Goal: Transaction & Acquisition: Book appointment/travel/reservation

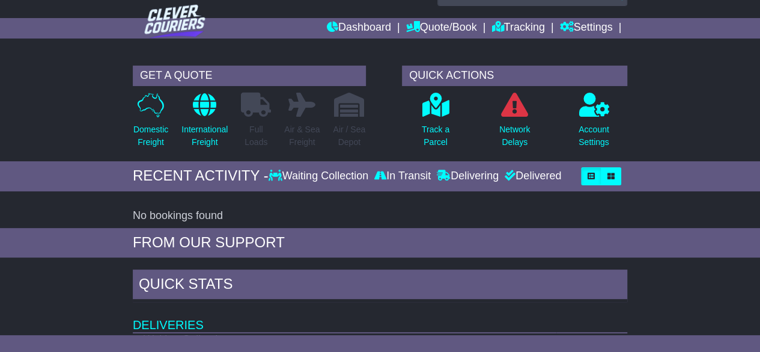
scroll to position [29, 0]
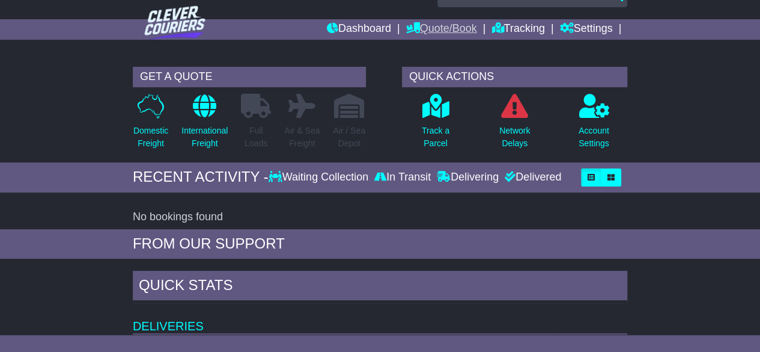
click at [432, 25] on link "Quote/Book" at bounding box center [441, 29] width 71 height 20
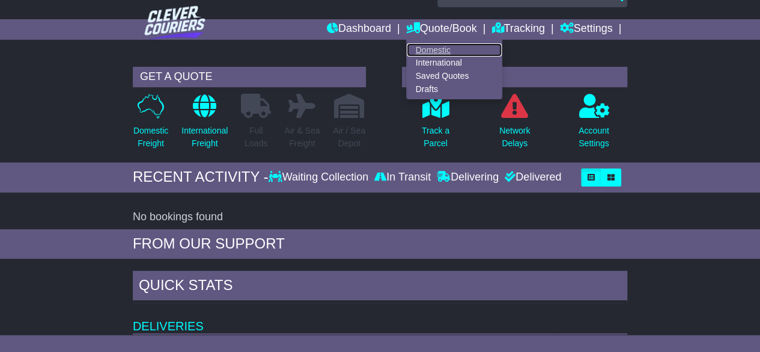
click at [427, 47] on link "Domestic" at bounding box center [454, 49] width 95 height 13
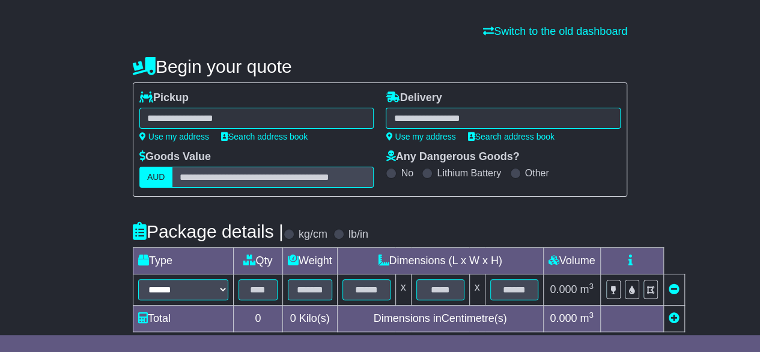
scroll to position [71, 0]
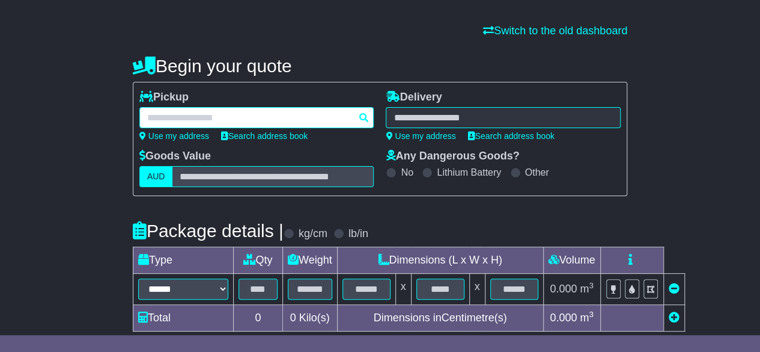
click at [232, 117] on div at bounding box center [256, 117] width 235 height 21
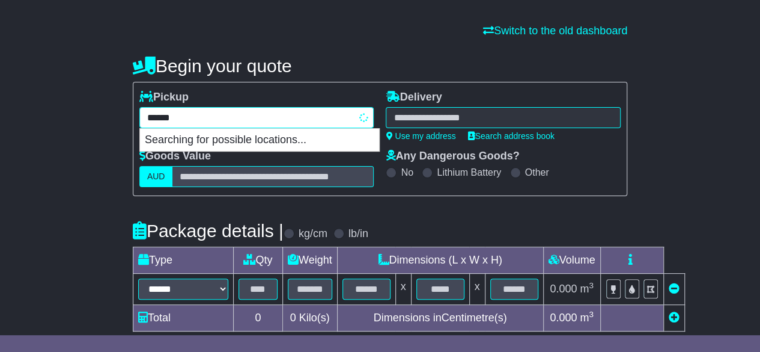
type input "*******"
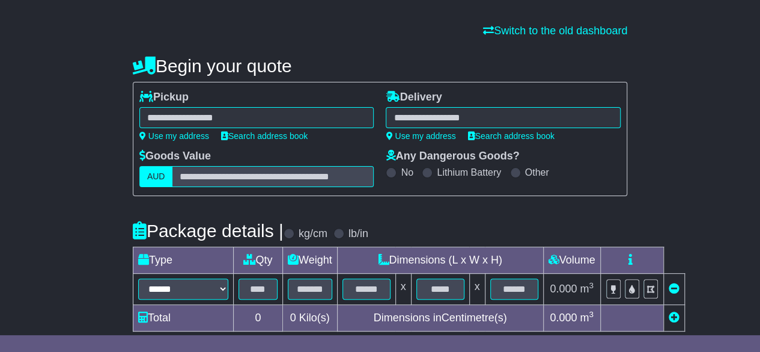
click at [406, 115] on div at bounding box center [503, 117] width 235 height 21
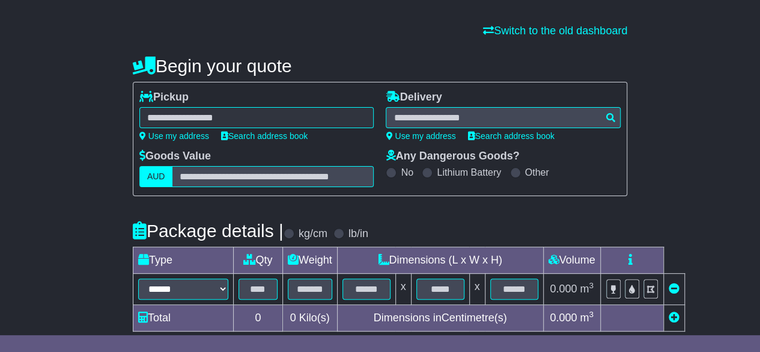
type input "**********"
click at [284, 109] on div "**********" at bounding box center [256, 117] width 235 height 21
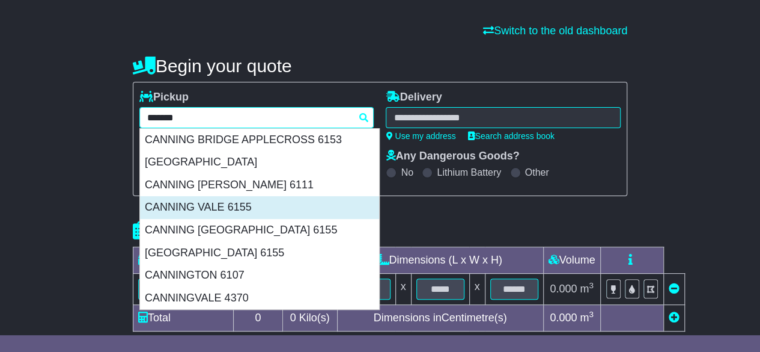
click at [257, 207] on div "CANNING VALE 6155" at bounding box center [259, 207] width 239 height 23
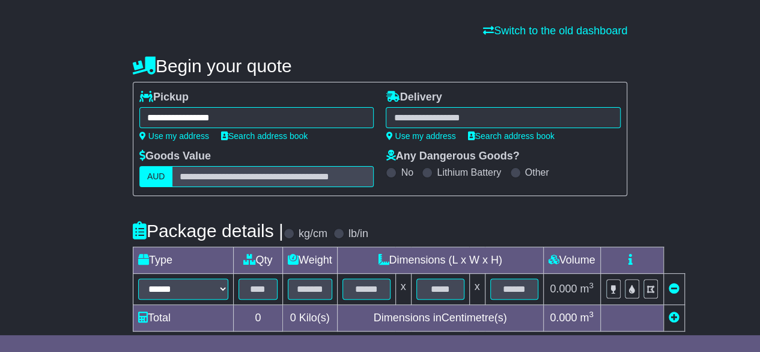
type input "**********"
click at [435, 114] on div at bounding box center [503, 117] width 235 height 21
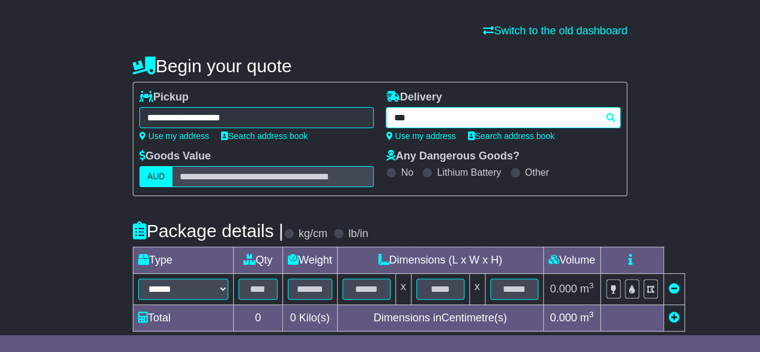
type input "****"
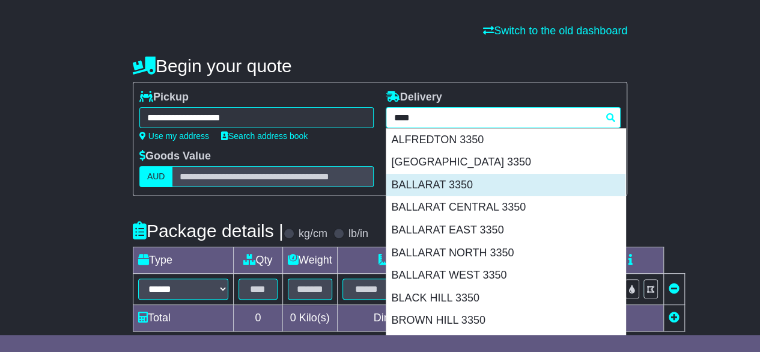
click at [451, 182] on div "BALLARAT 3350" at bounding box center [505, 185] width 239 height 23
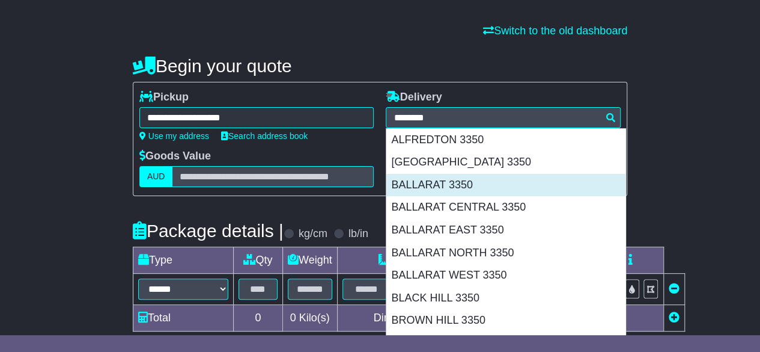
type input "**********"
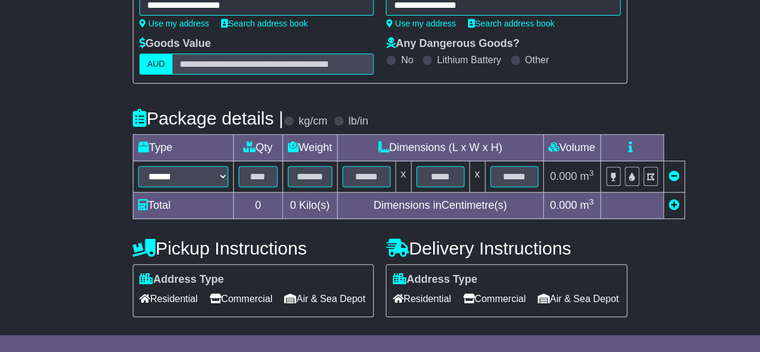
scroll to position [184, 0]
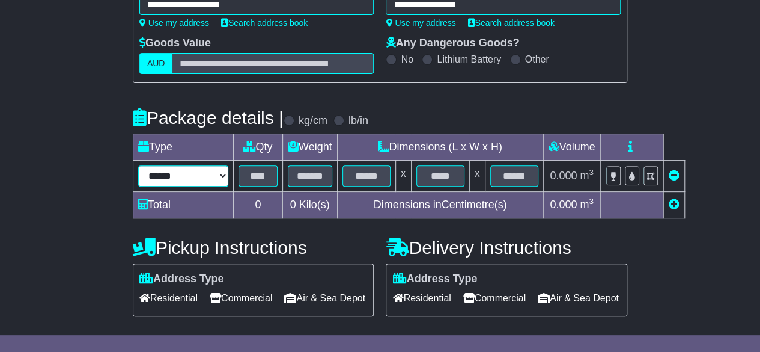
click at [212, 173] on select "****** ****** *** ******** ***** **** **** ****** *** *******" at bounding box center [183, 175] width 90 height 21
select select "*****"
click at [138, 165] on select "****** ****** *** ******** ***** **** **** ****** *** *******" at bounding box center [183, 175] width 90 height 21
click at [197, 214] on td "Total" at bounding box center [183, 205] width 100 height 26
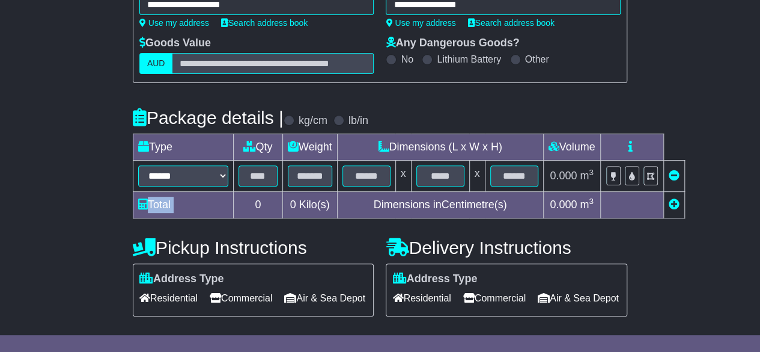
click at [197, 214] on td "Total" at bounding box center [183, 205] width 100 height 26
click at [72, 198] on div "**********" at bounding box center [380, 179] width 760 height 496
click at [242, 174] on input "text" at bounding box center [258, 175] width 39 height 21
type input "*"
click at [304, 174] on input "text" at bounding box center [310, 175] width 44 height 21
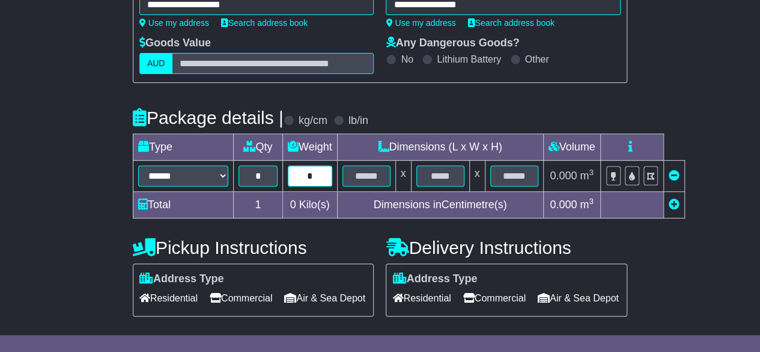
type input "*"
click at [364, 179] on input "text" at bounding box center [367, 175] width 48 height 21
type input "**"
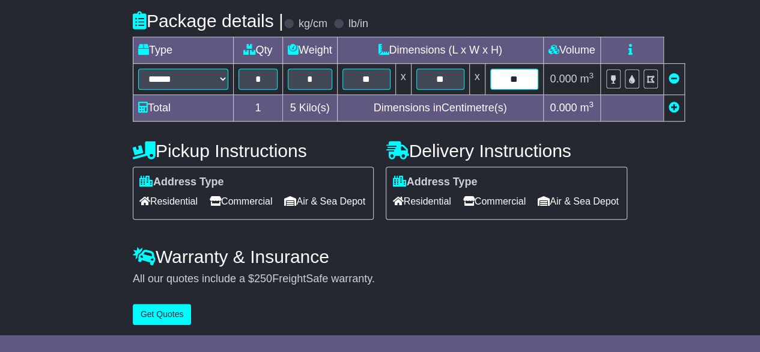
scroll to position [282, 0]
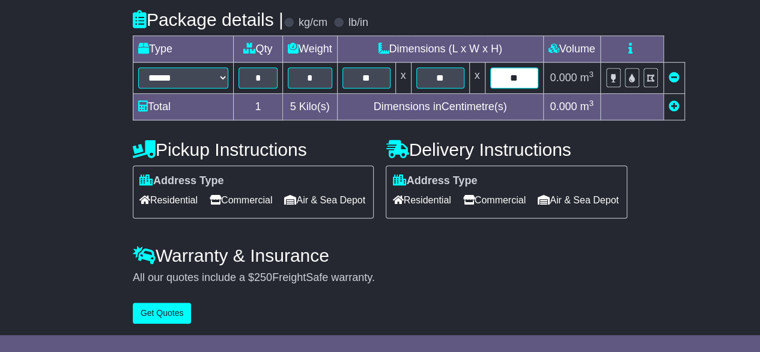
type input "**"
click at [237, 194] on span "Commercial" at bounding box center [241, 200] width 63 height 19
click at [480, 195] on span "Commercial" at bounding box center [494, 200] width 63 height 19
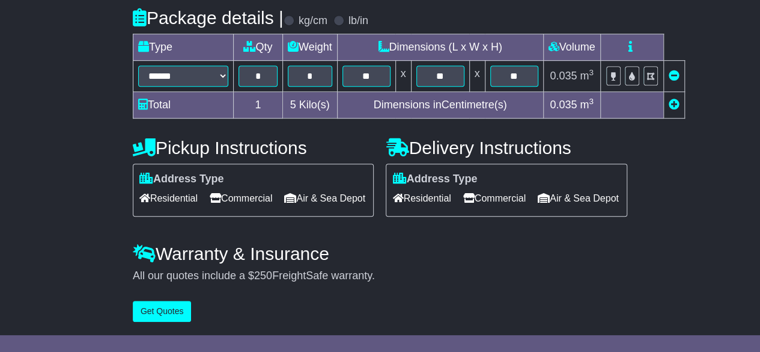
scroll to position [301, 0]
click at [165, 309] on button "Get Quotes" at bounding box center [162, 311] width 59 height 21
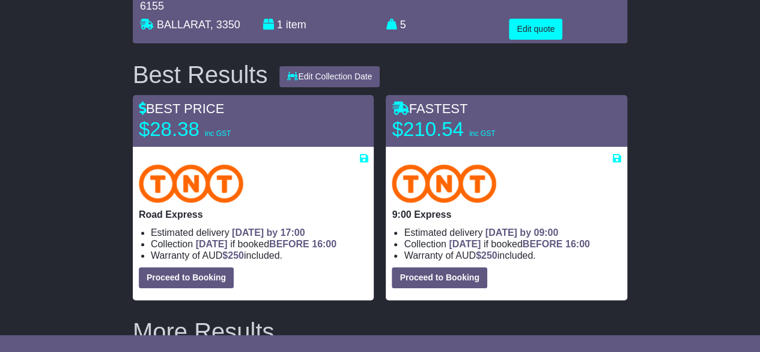
scroll to position [109, 0]
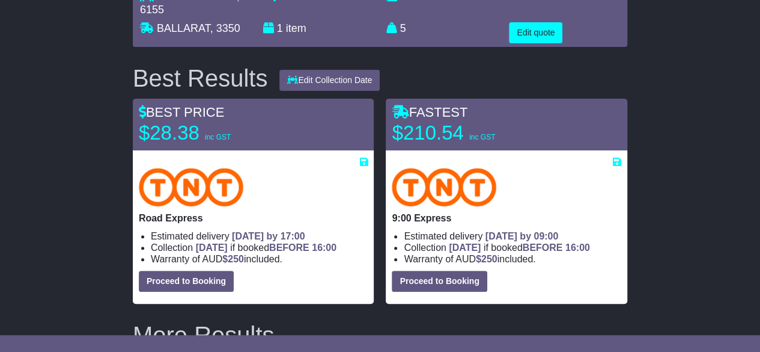
click at [185, 138] on p "$28.38 inc GST" at bounding box center [214, 133] width 150 height 24
click at [245, 185] on div at bounding box center [254, 187] width 230 height 38
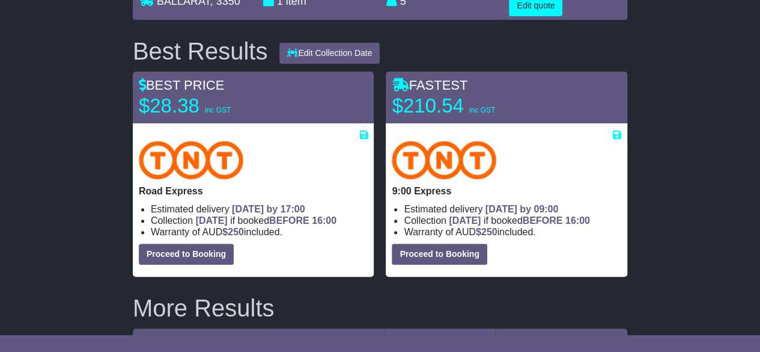
scroll to position [135, 0]
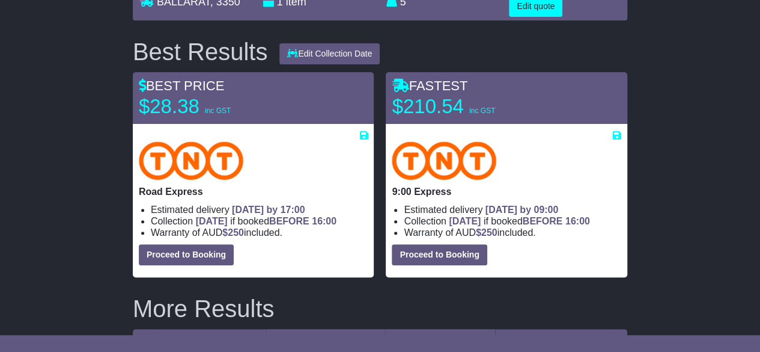
click at [254, 207] on span "[DATE] by 17:00" at bounding box center [268, 209] width 73 height 10
click at [255, 207] on span "[DATE] by 17:00" at bounding box center [268, 209] width 73 height 10
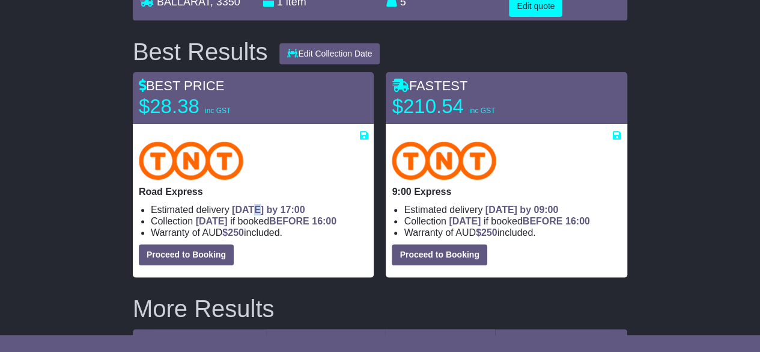
click at [255, 207] on span "[DATE] by 17:00" at bounding box center [268, 209] width 73 height 10
click at [255, 209] on span "[DATE] by 17:00" at bounding box center [268, 209] width 73 height 10
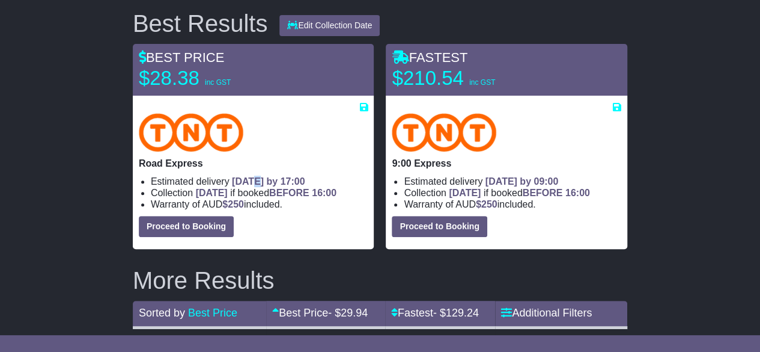
scroll to position [167, 0]
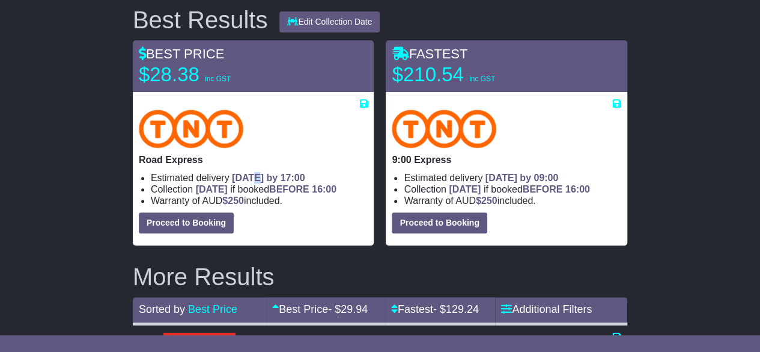
click at [253, 175] on span "[DATE] by 17:00" at bounding box center [268, 177] width 73 height 10
click at [254, 175] on span "[DATE] by 17:00" at bounding box center [268, 177] width 73 height 10
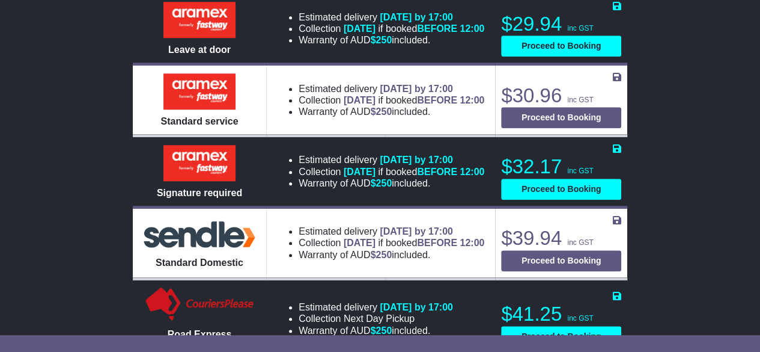
scroll to position [506, 0]
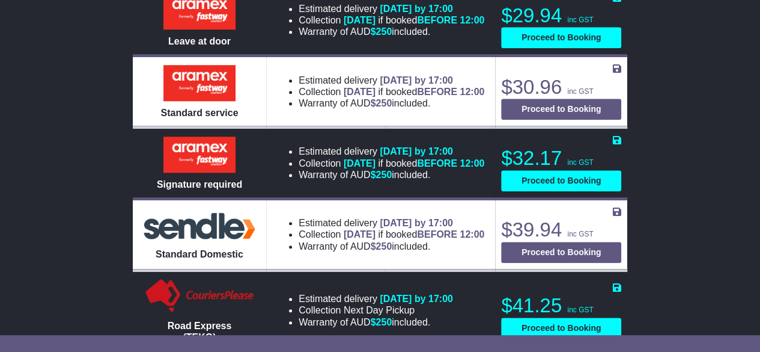
drag, startPoint x: 254, startPoint y: 175, endPoint x: 440, endPoint y: 250, distance: 200.3
click at [440, 250] on li "Warranty of AUD $ 250 included." at bounding box center [392, 245] width 186 height 11
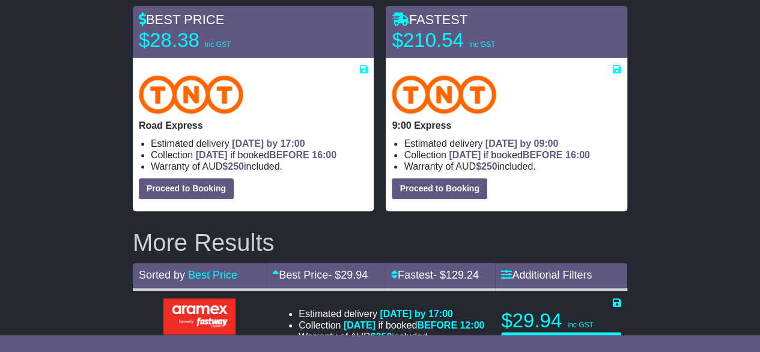
scroll to position [0, 0]
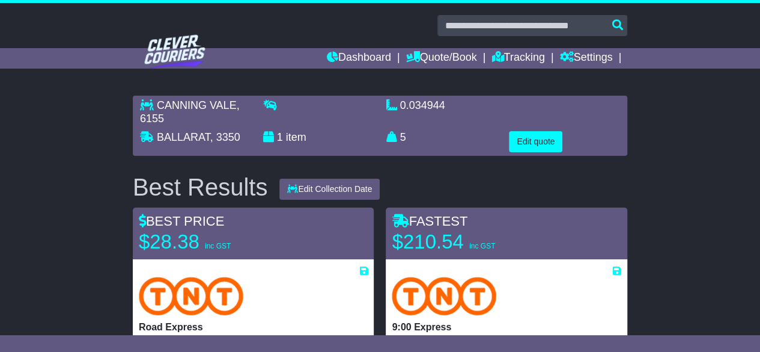
click at [471, 240] on p "$210.54 inc GST" at bounding box center [467, 242] width 150 height 24
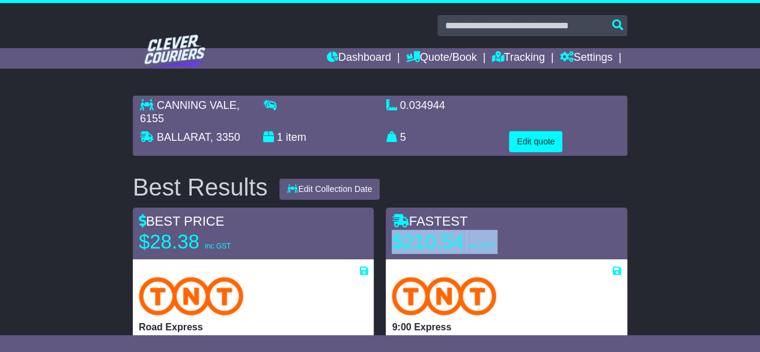
click at [467, 239] on p "$210.54 inc GST" at bounding box center [467, 242] width 150 height 24
click at [465, 240] on p "$210.54 inc GST" at bounding box center [467, 242] width 150 height 24
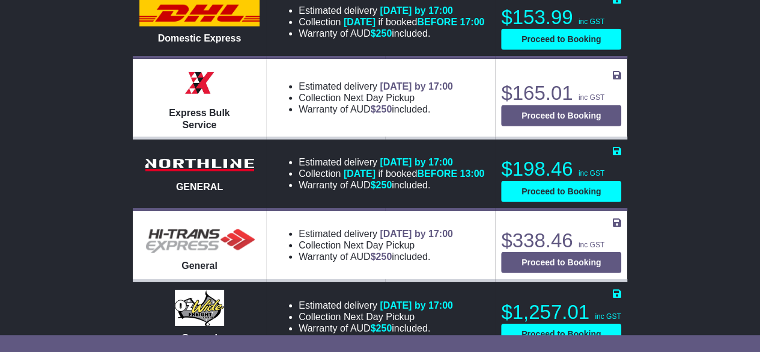
scroll to position [1712, 0]
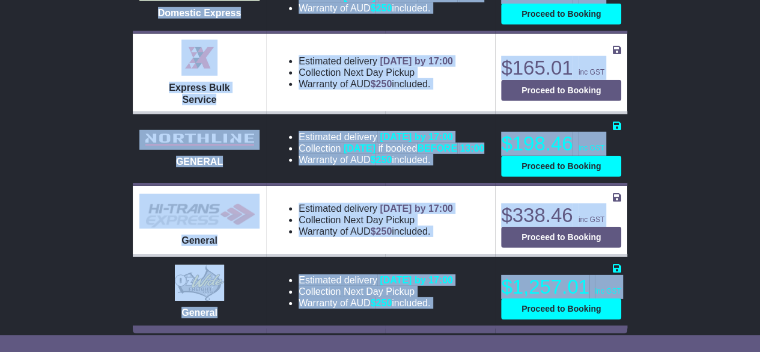
drag, startPoint x: 130, startPoint y: 22, endPoint x: 371, endPoint y: 316, distance: 380.5
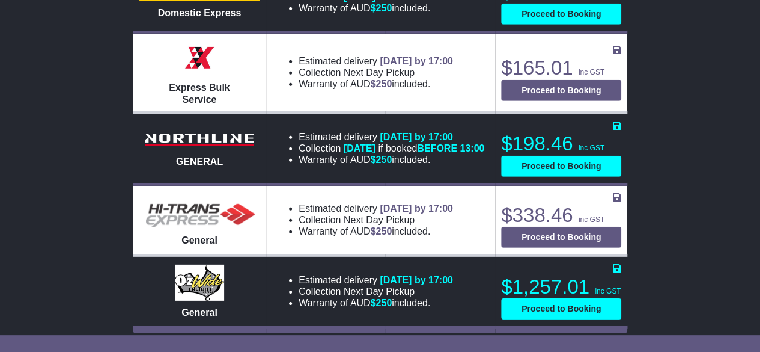
click at [371, 316] on td "Estimated delivery [DATE] by 17:00 Collection Next Day Pickup Warranty of AUD $…" at bounding box center [380, 291] width 229 height 72
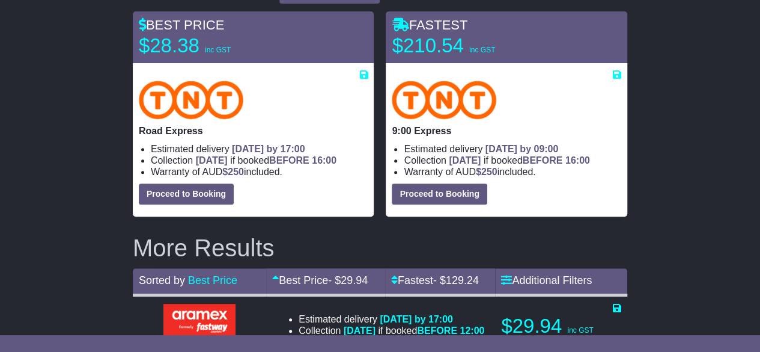
scroll to position [0, 0]
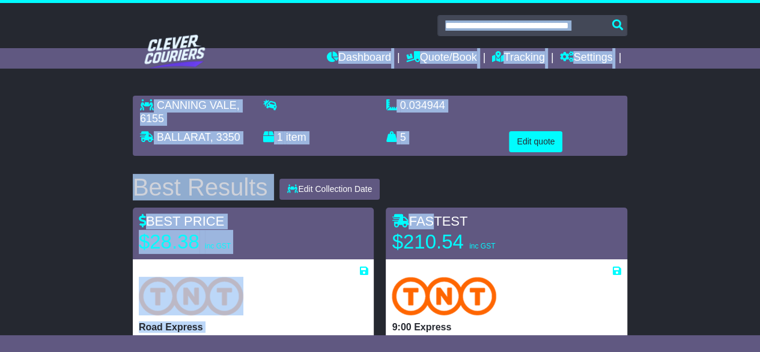
drag, startPoint x: 135, startPoint y: 22, endPoint x: 426, endPoint y: 215, distance: 349.1
click at [426, 215] on span "FASTEST" at bounding box center [430, 220] width 76 height 15
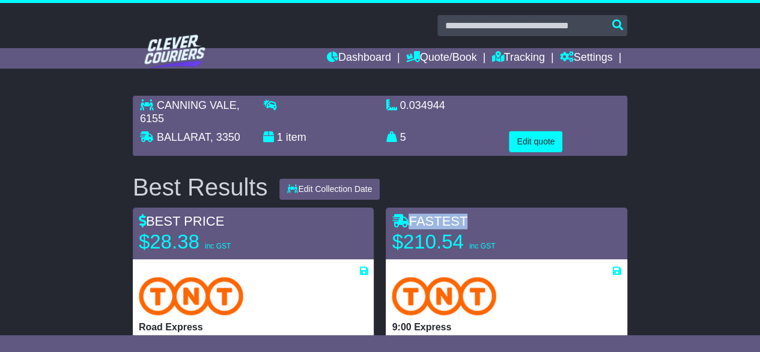
click at [426, 215] on span "FASTEST" at bounding box center [430, 220] width 76 height 15
click at [543, 141] on button "Edit quote" at bounding box center [535, 141] width 53 height 21
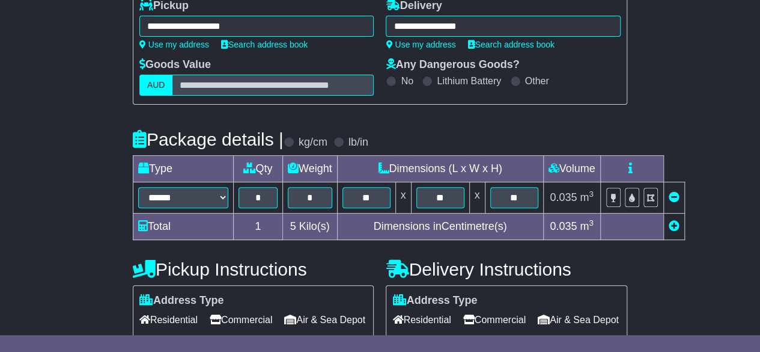
scroll to position [301, 0]
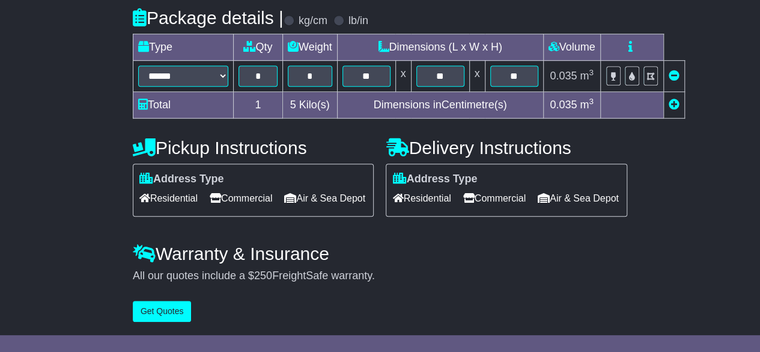
click at [351, 278] on div "All our quotes include a $ 250 FreightSafe warranty." at bounding box center [380, 275] width 495 height 13
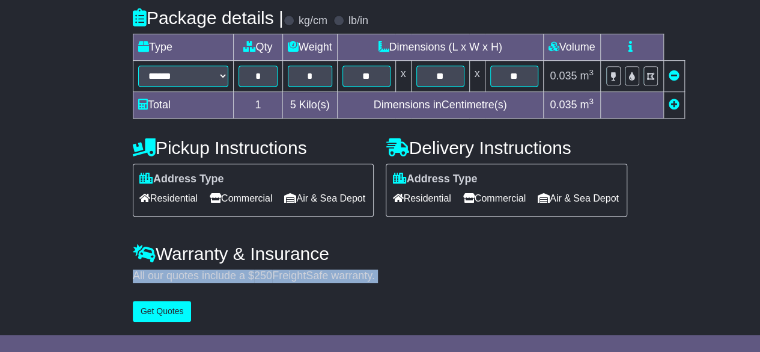
click at [351, 278] on div "All our quotes include a $ 250 FreightSafe warranty." at bounding box center [380, 275] width 495 height 13
click at [403, 282] on div "All our quotes include a $ 250 FreightSafe warranty." at bounding box center [380, 275] width 495 height 13
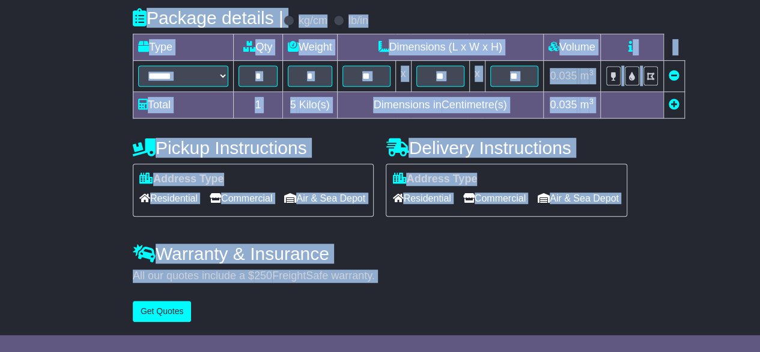
drag, startPoint x: 97, startPoint y: 16, endPoint x: 381, endPoint y: 308, distance: 407.6
click at [381, 308] on div "Dashboard Quote/Book Domestic International Saved Quotes" at bounding box center [380, 35] width 760 height 632
click at [381, 308] on div "**********" at bounding box center [380, 79] width 507 height 496
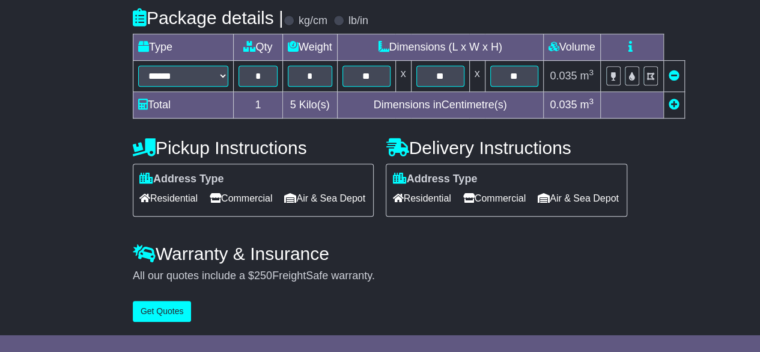
scroll to position [0, 0]
